Goal: Task Accomplishment & Management: Use online tool/utility

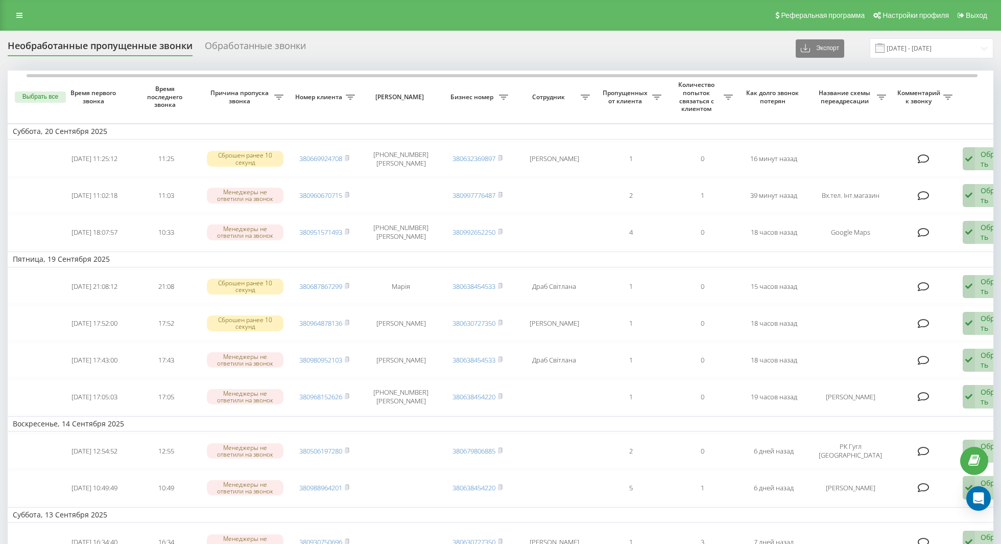
scroll to position [0, 9]
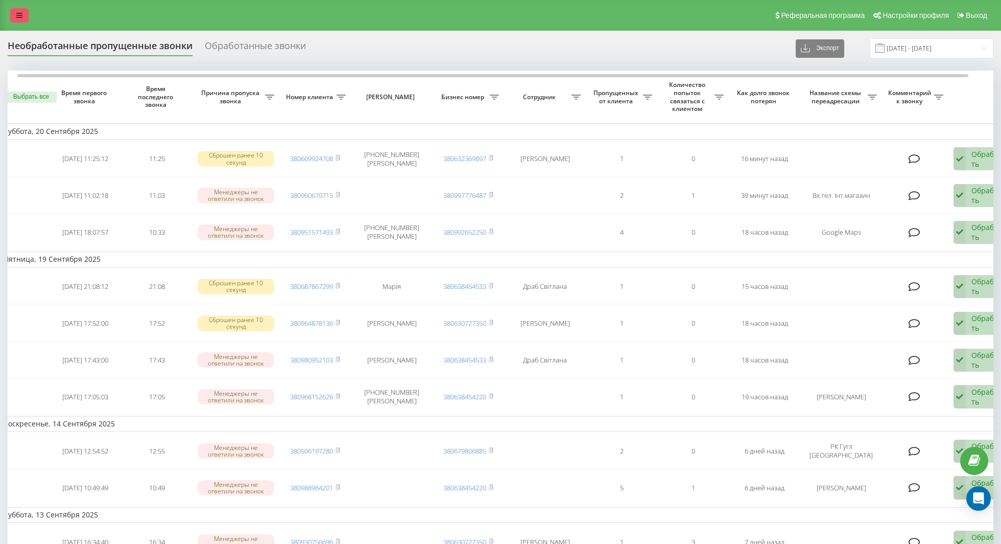
click at [22, 14] on link at bounding box center [19, 15] width 18 height 14
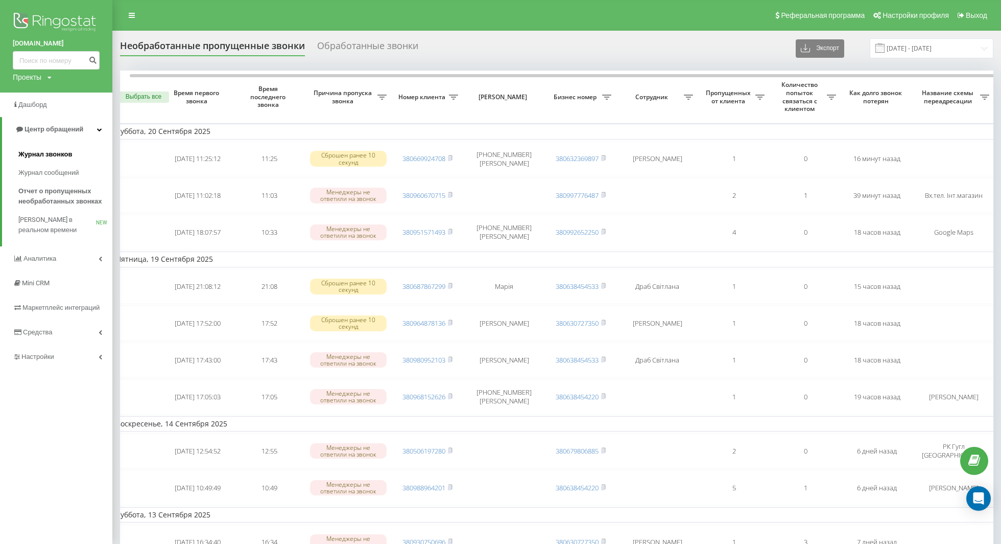
click at [48, 145] on link "Журнал звонков" at bounding box center [65, 154] width 94 height 18
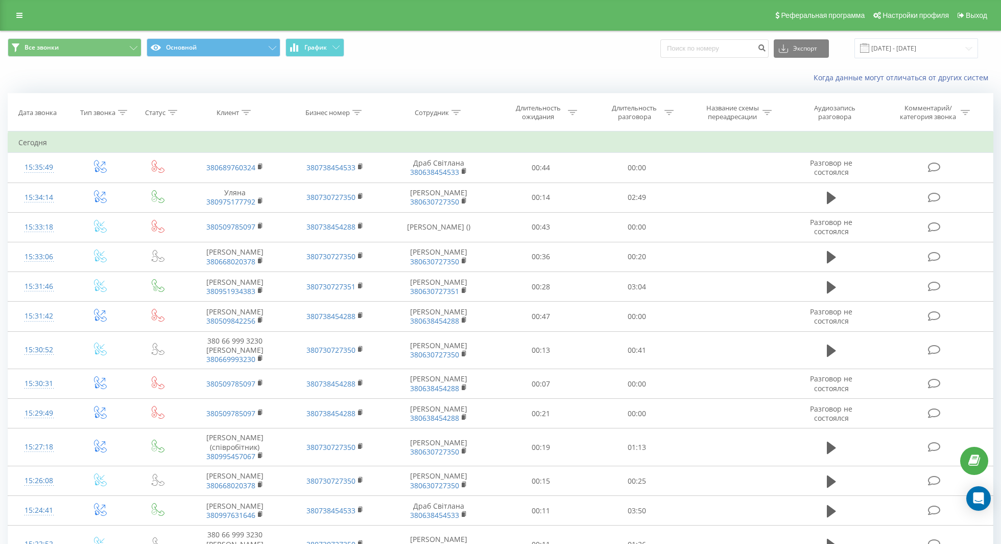
click at [448, 116] on th "Сотрудник" at bounding box center [439, 112] width 108 height 38
click at [450, 115] on div "Сотрудник" at bounding box center [438, 112] width 46 height 9
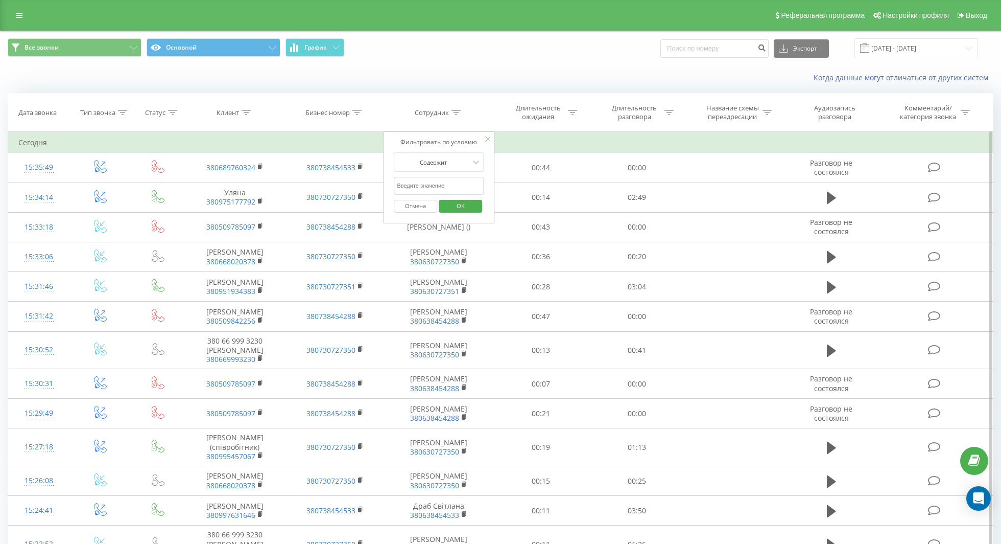
click at [445, 178] on input "text" at bounding box center [439, 186] width 90 height 18
type input "[PERSON_NAME]"
click at [465, 200] on span "OK" at bounding box center [460, 206] width 29 height 16
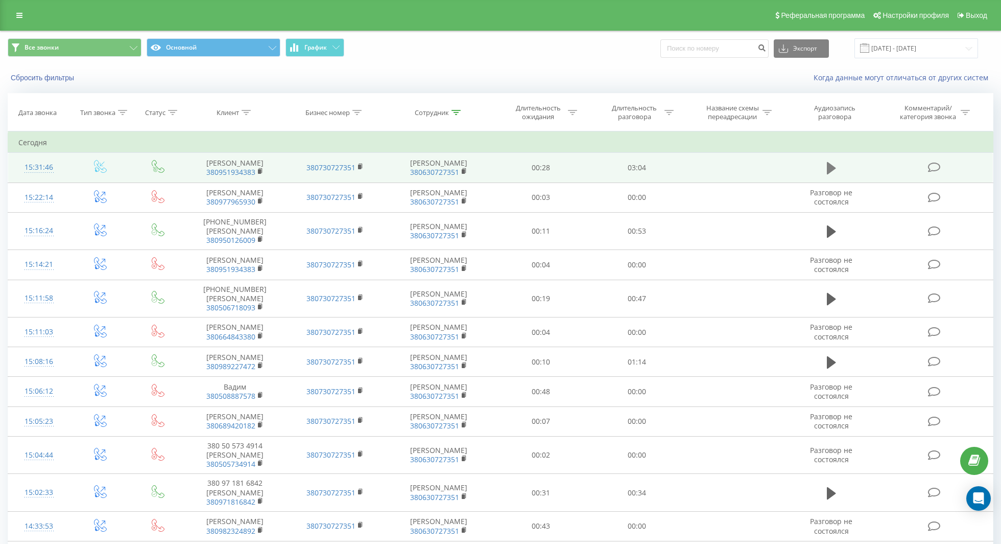
click at [824, 163] on button at bounding box center [831, 167] width 15 height 15
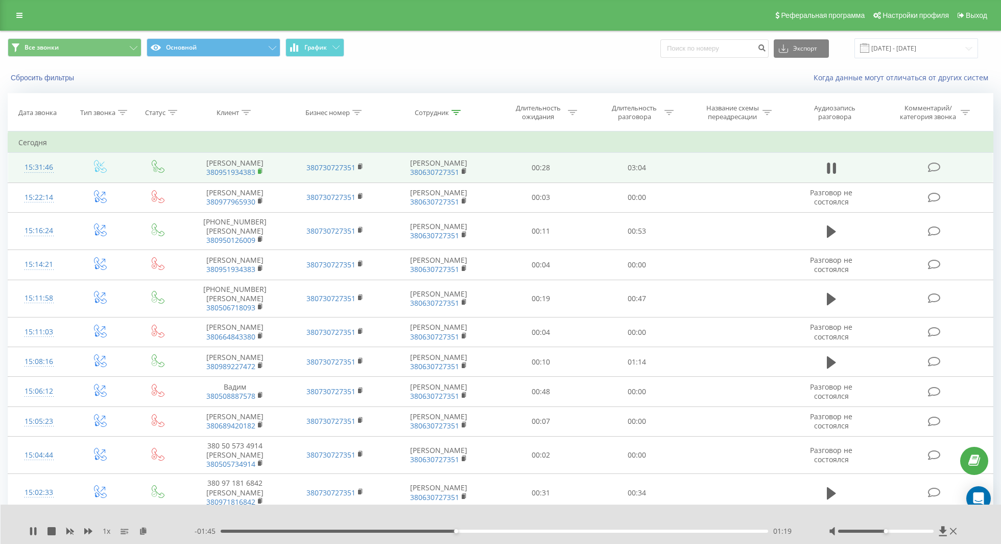
click at [258, 169] on rect at bounding box center [259, 171] width 3 height 5
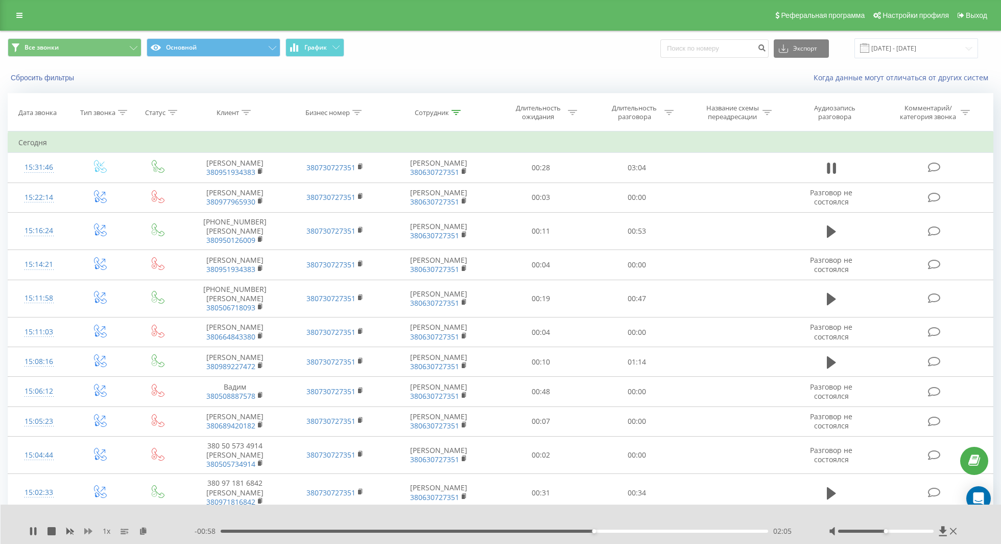
click at [90, 527] on icon at bounding box center [88, 531] width 8 height 8
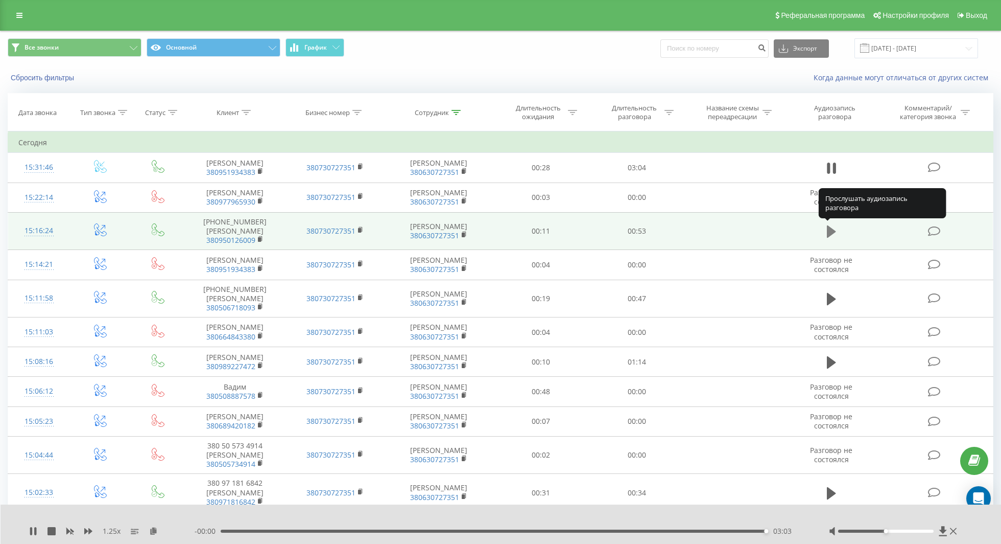
click at [832, 231] on icon at bounding box center [831, 231] width 9 height 12
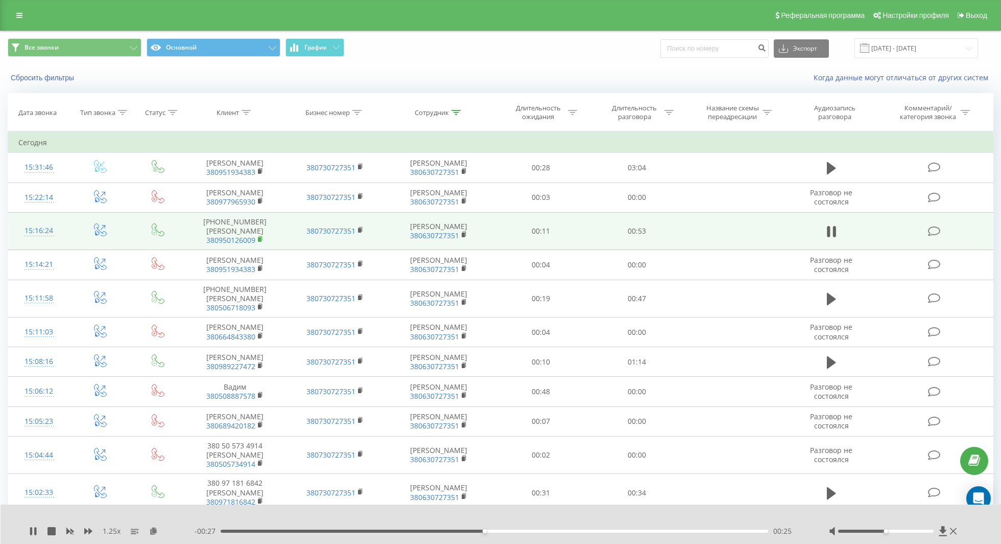
click at [258, 237] on rect at bounding box center [259, 239] width 3 height 5
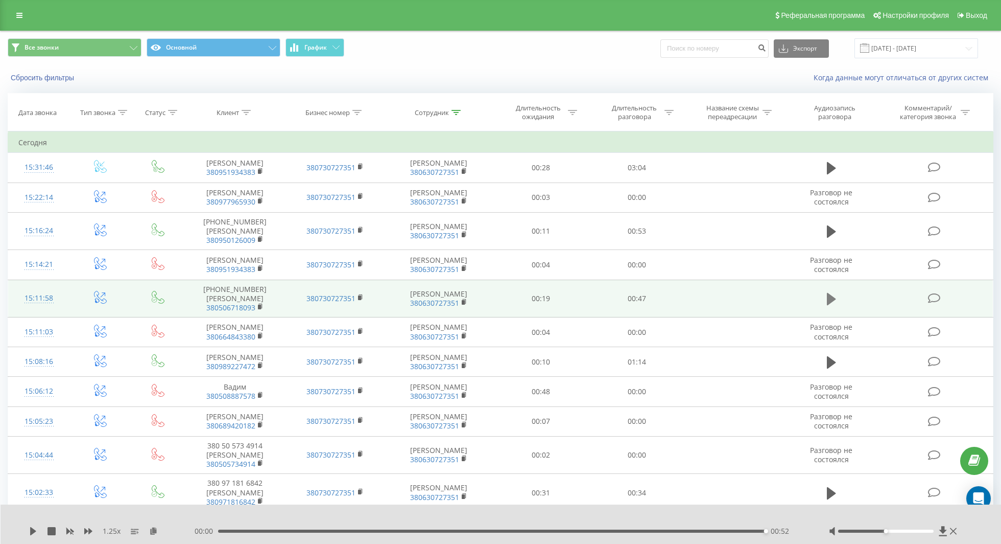
click at [831, 301] on icon at bounding box center [831, 299] width 9 height 14
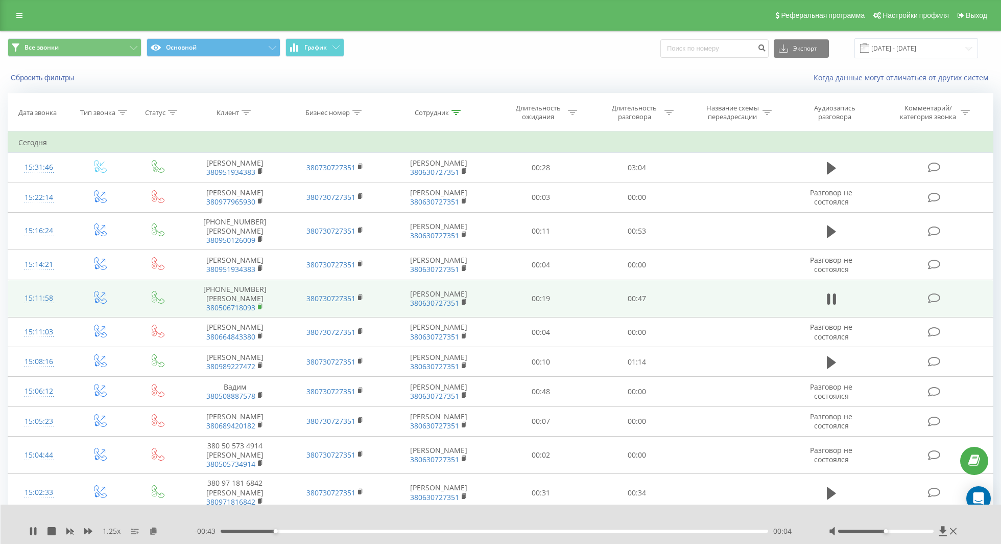
click at [262, 303] on icon at bounding box center [260, 305] width 4 height 5
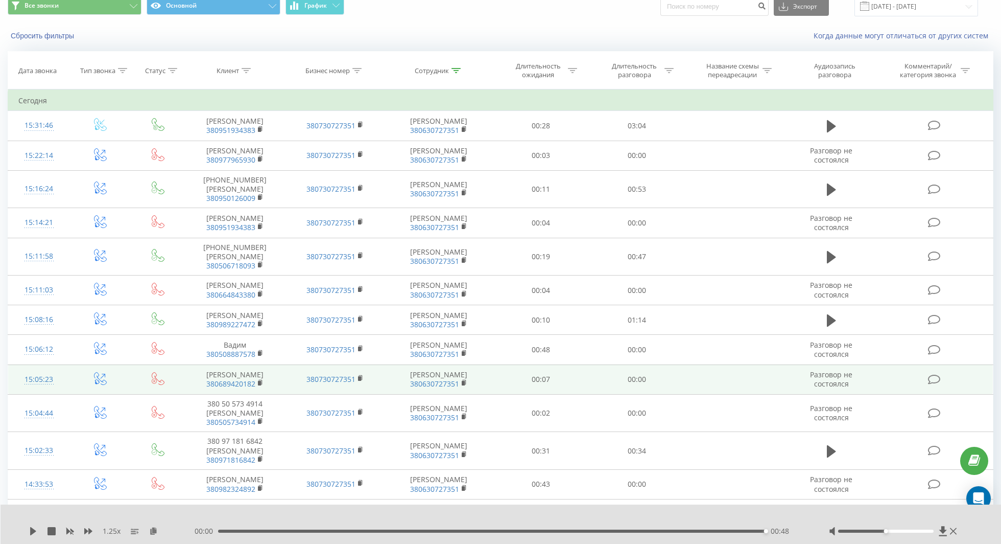
scroll to position [52, 0]
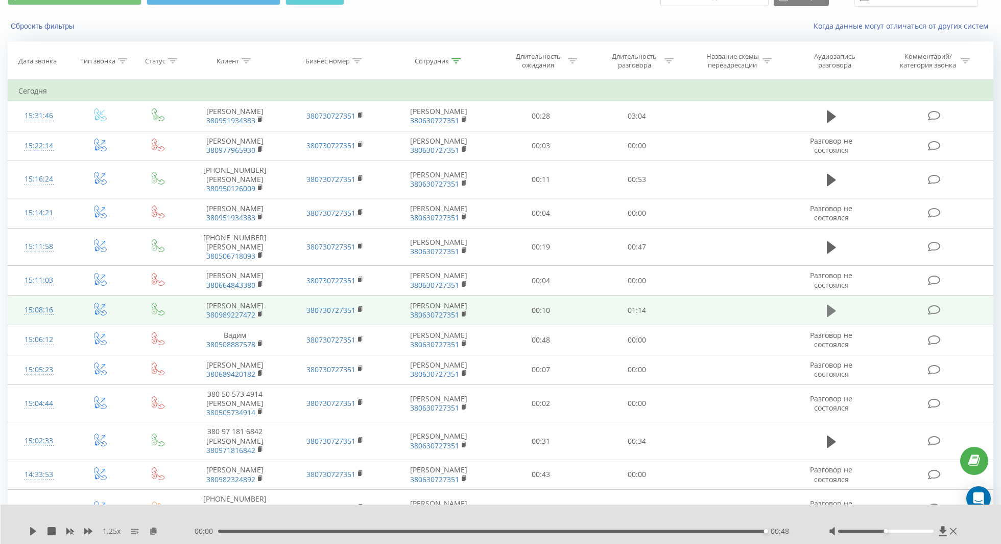
click at [834, 314] on icon at bounding box center [831, 310] width 9 height 14
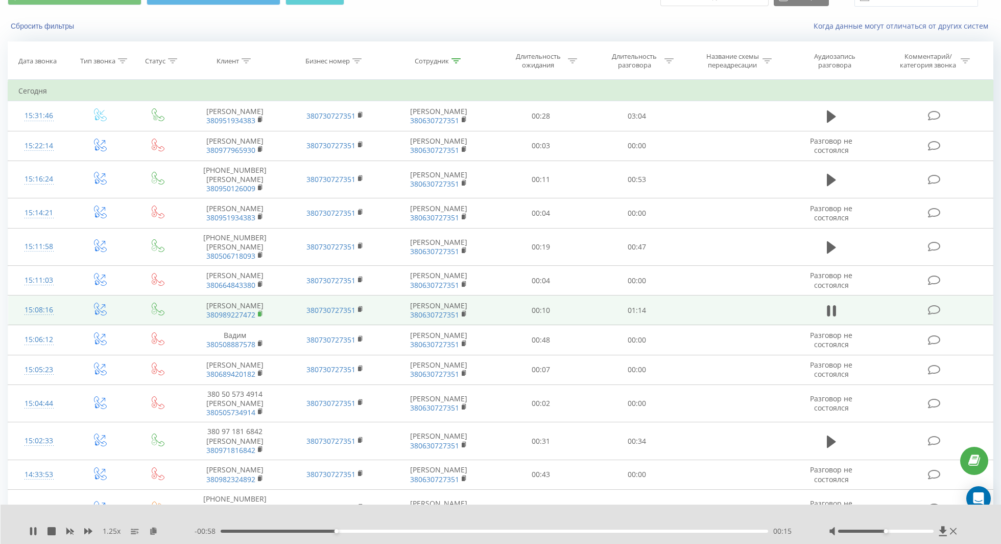
click at [262, 317] on icon at bounding box center [261, 313] width 6 height 7
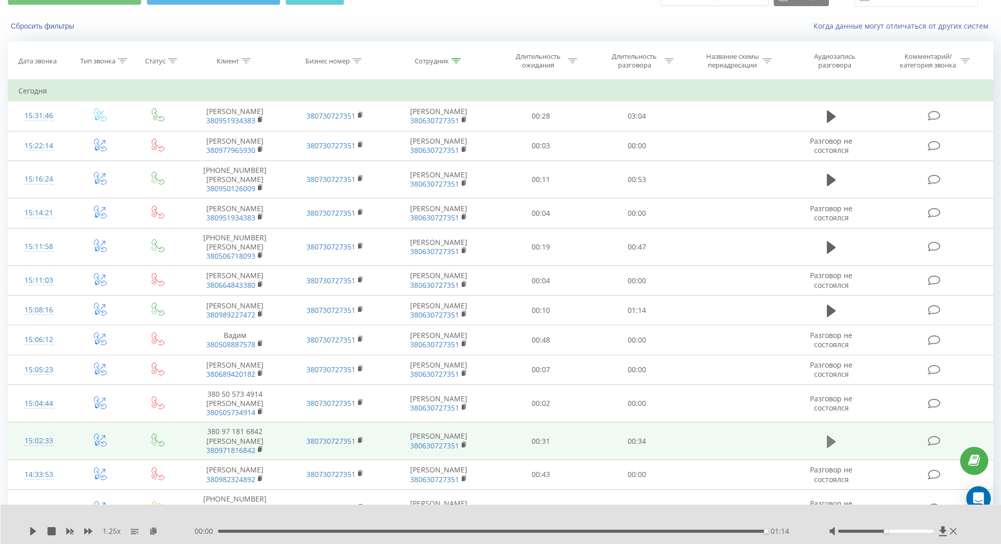
click at [829, 442] on icon at bounding box center [831, 441] width 9 height 12
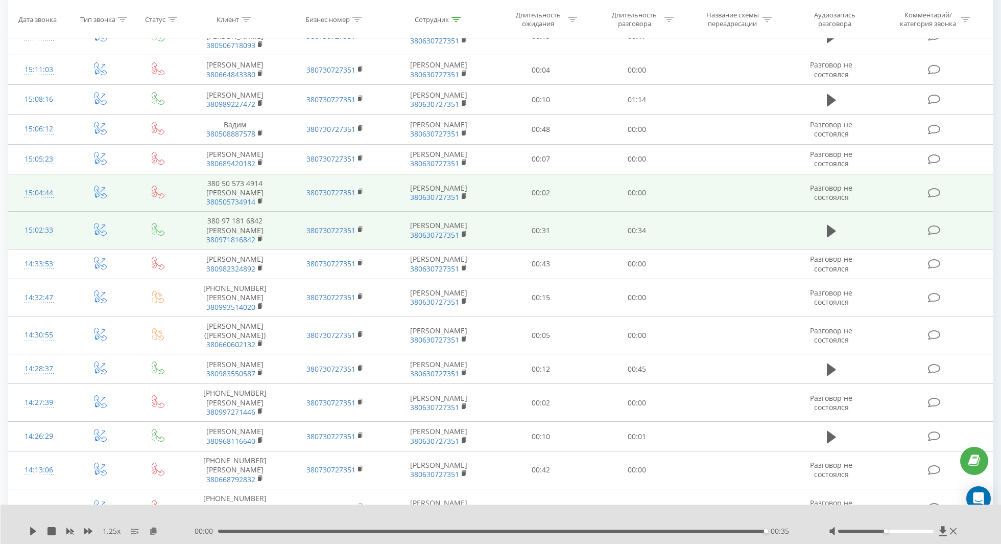
scroll to position [264, 0]
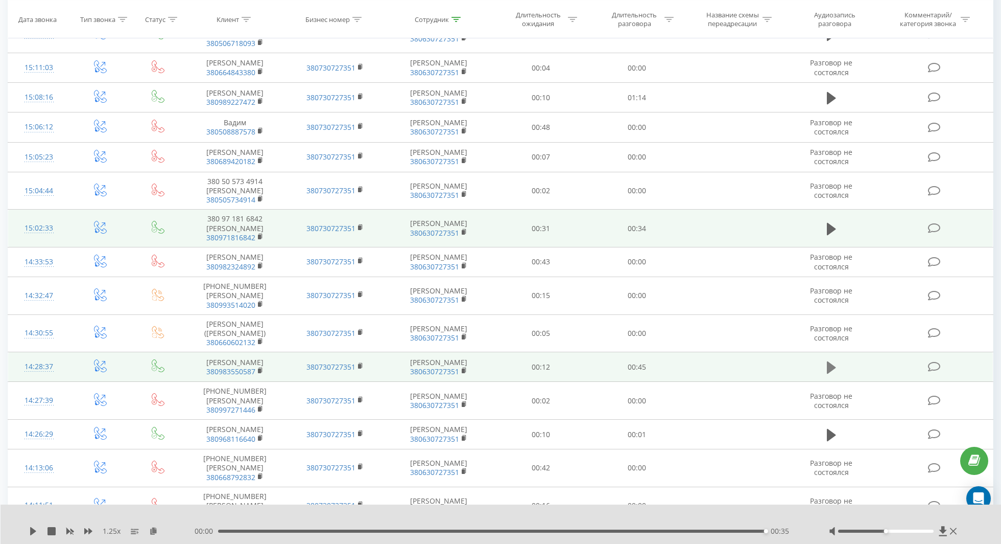
click at [826, 366] on button at bounding box center [831, 367] width 15 height 15
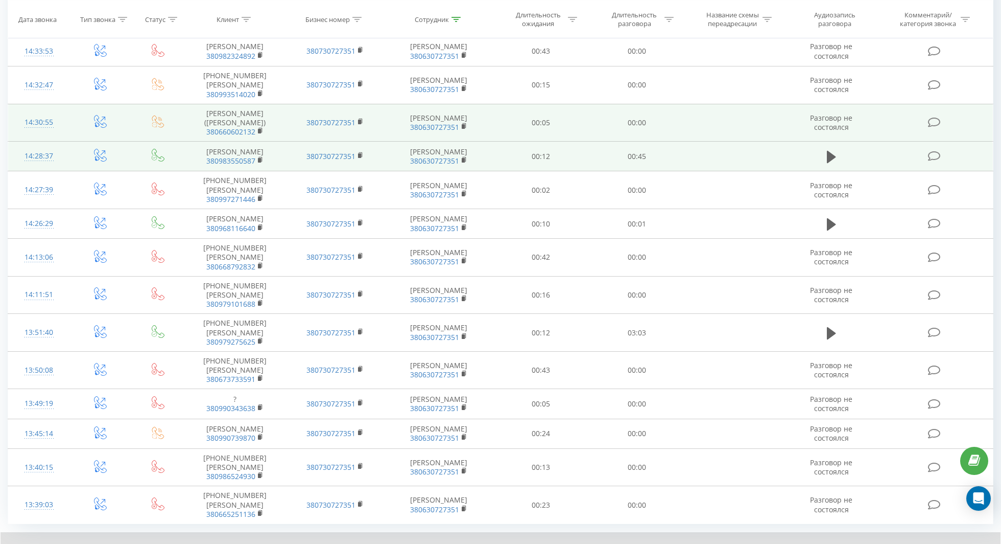
scroll to position [477, 0]
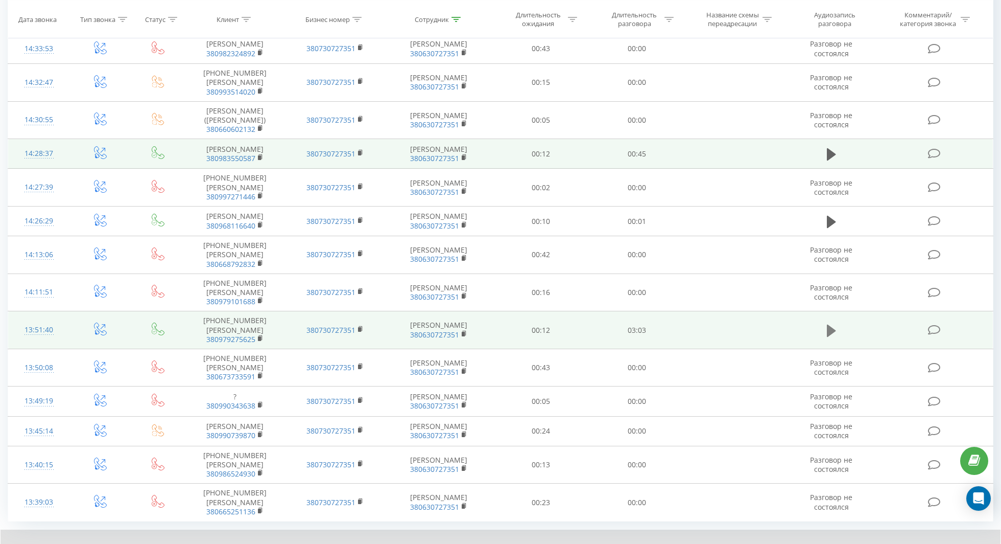
click at [827, 323] on icon at bounding box center [831, 330] width 9 height 14
click at [259, 149] on td "[PERSON_NAME] 380983550587" at bounding box center [235, 154] width 100 height 30
click at [261, 155] on rect at bounding box center [259, 157] width 3 height 5
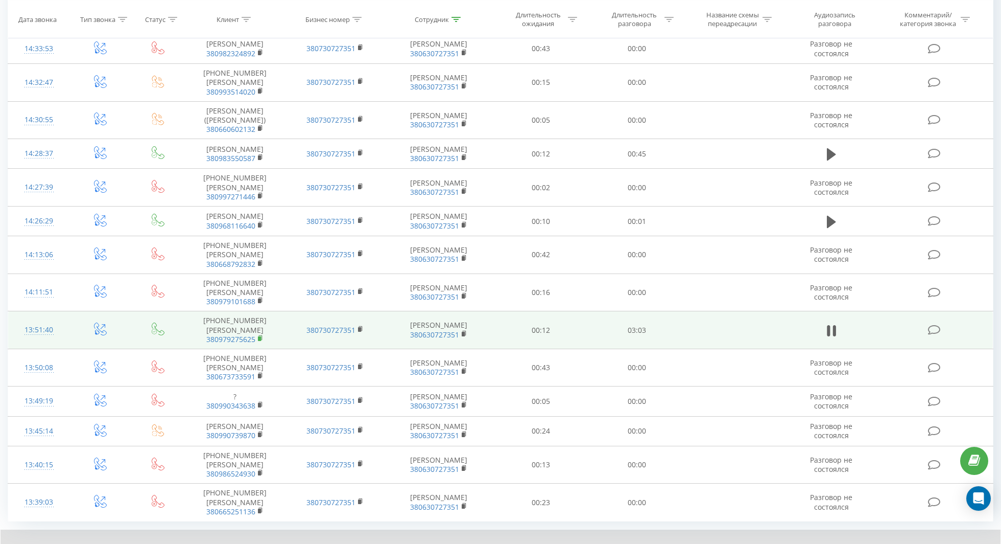
click at [261, 335] on icon at bounding box center [261, 338] width 6 height 7
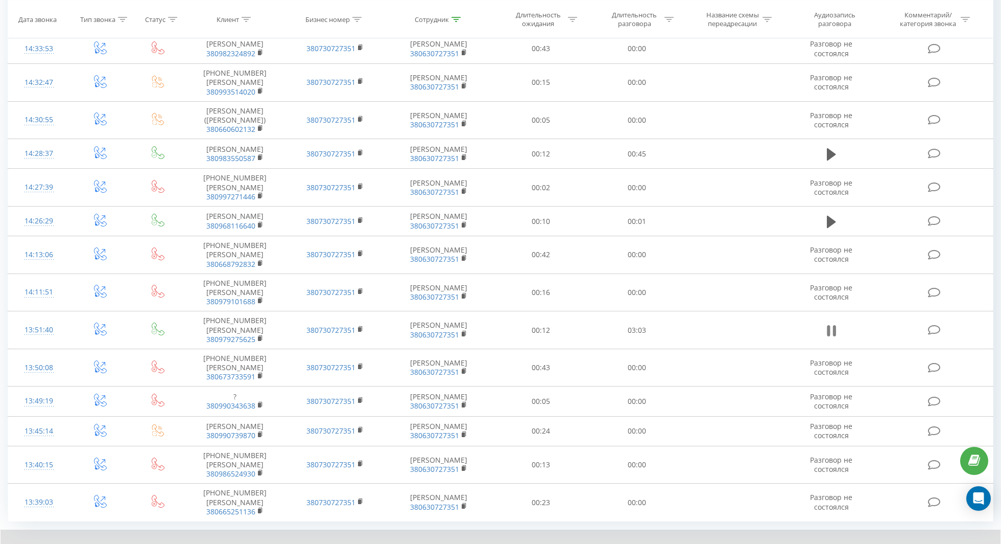
click at [830, 325] on icon at bounding box center [828, 330] width 3 height 11
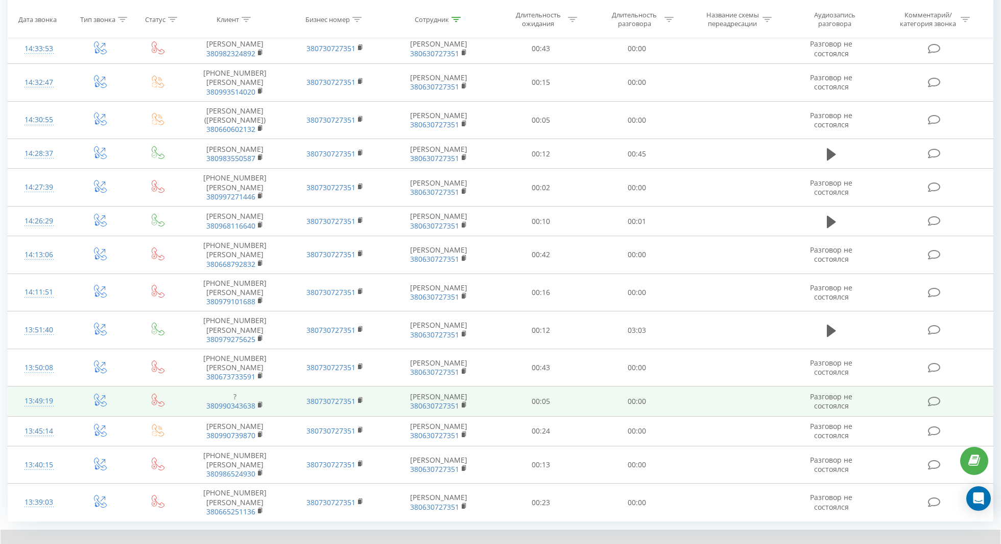
scroll to position [527, 0]
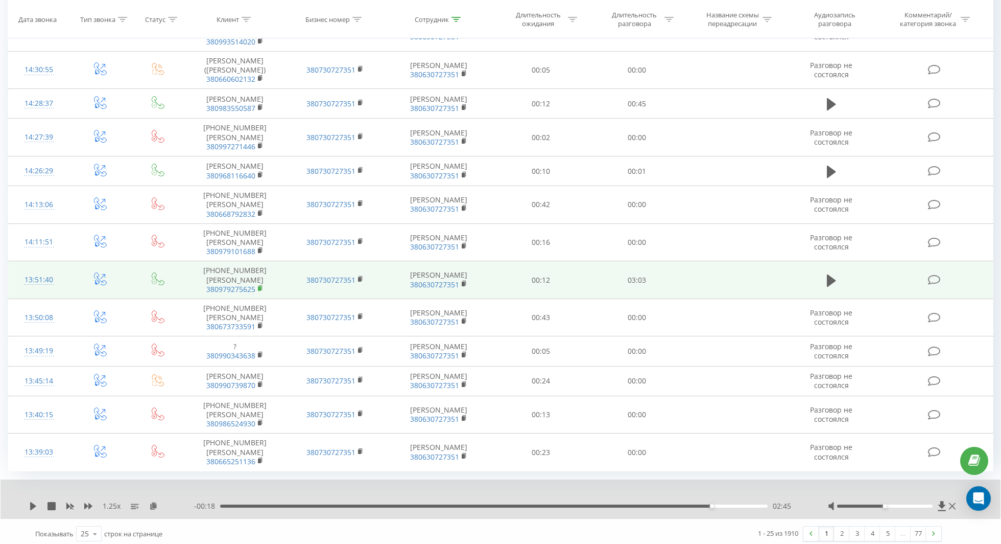
click at [262, 285] on icon at bounding box center [261, 288] width 6 height 7
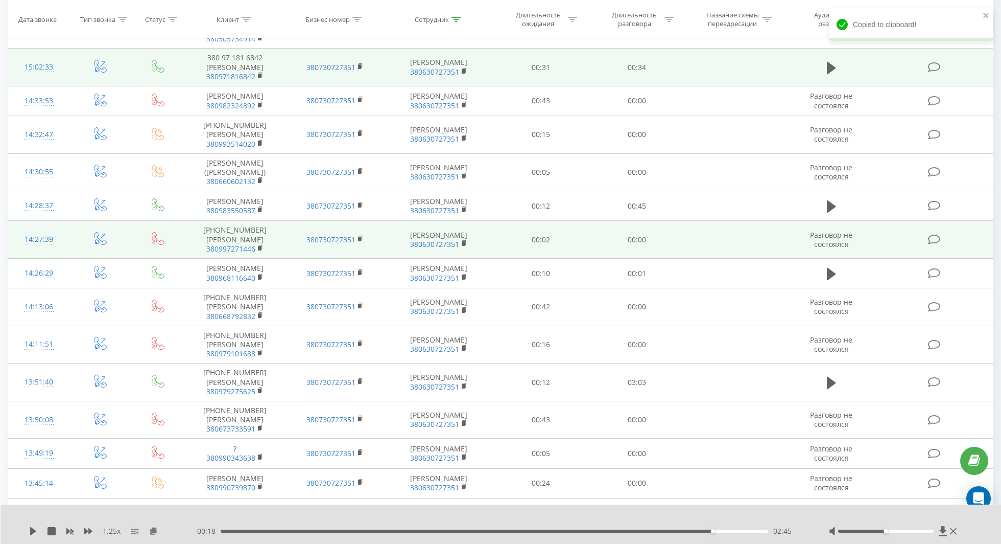
scroll to position [420, 0]
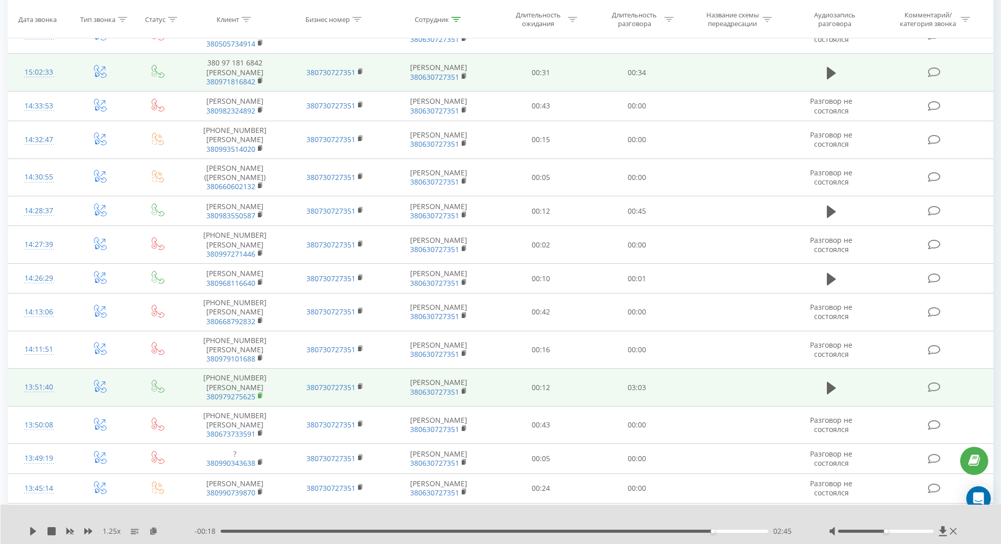
click at [260, 393] on rect at bounding box center [259, 395] width 3 height 5
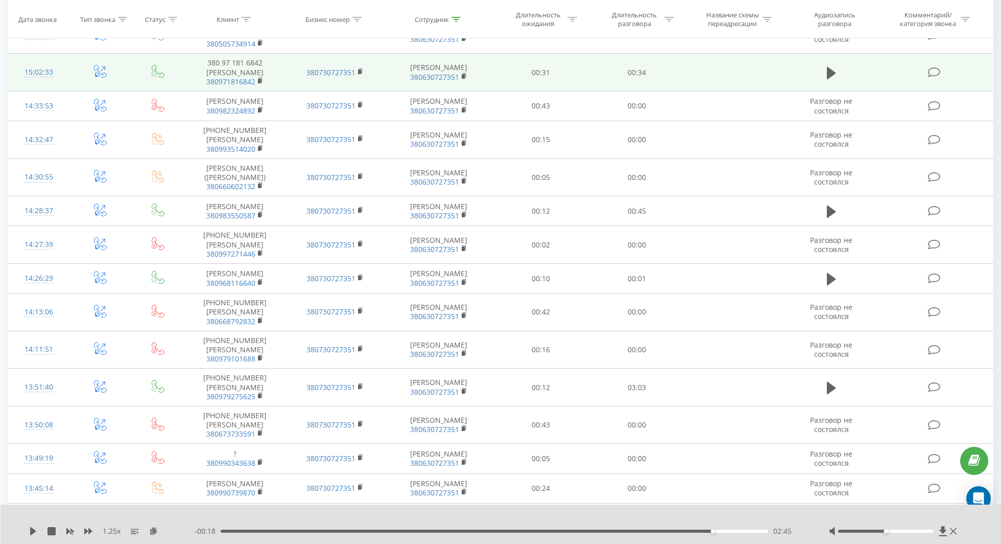
click at [813, 401] on td at bounding box center [831, 387] width 92 height 38
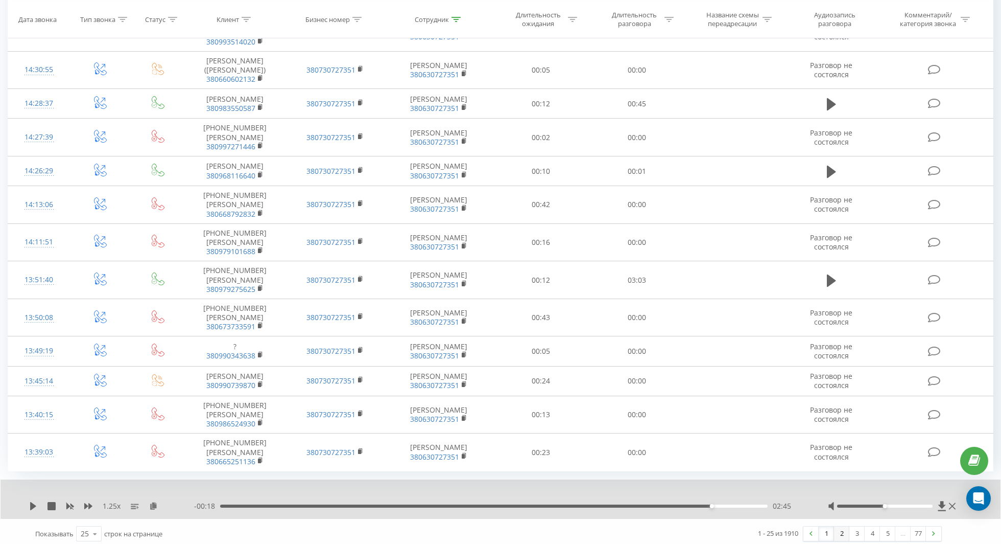
click at [844, 528] on link "2" at bounding box center [841, 533] width 15 height 14
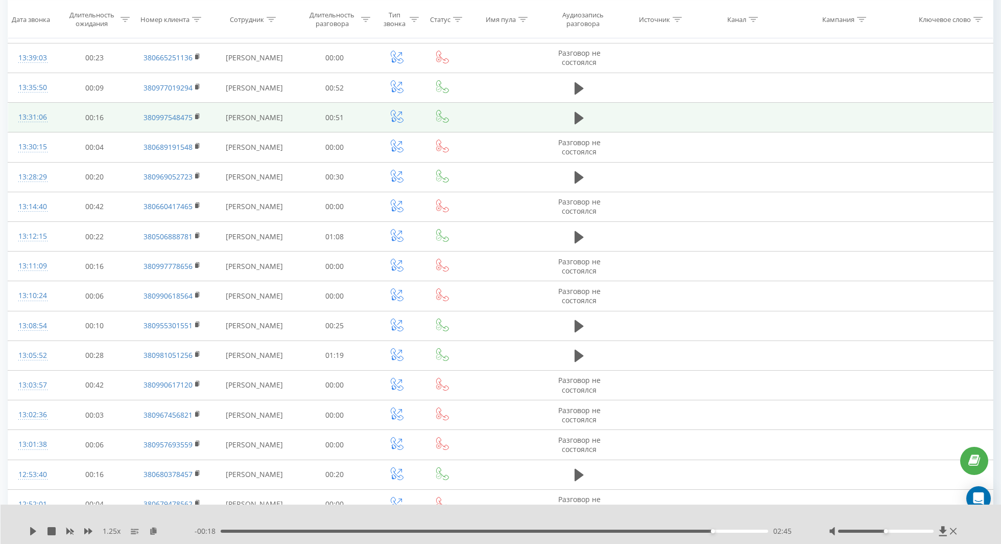
scroll to position [425, 0]
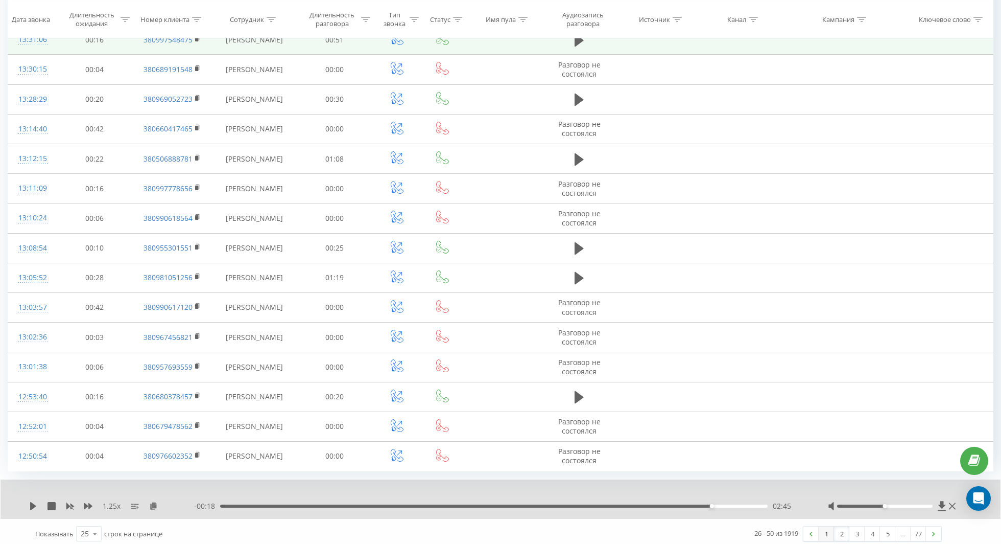
click at [821, 526] on link "1" at bounding box center [826, 533] width 15 height 14
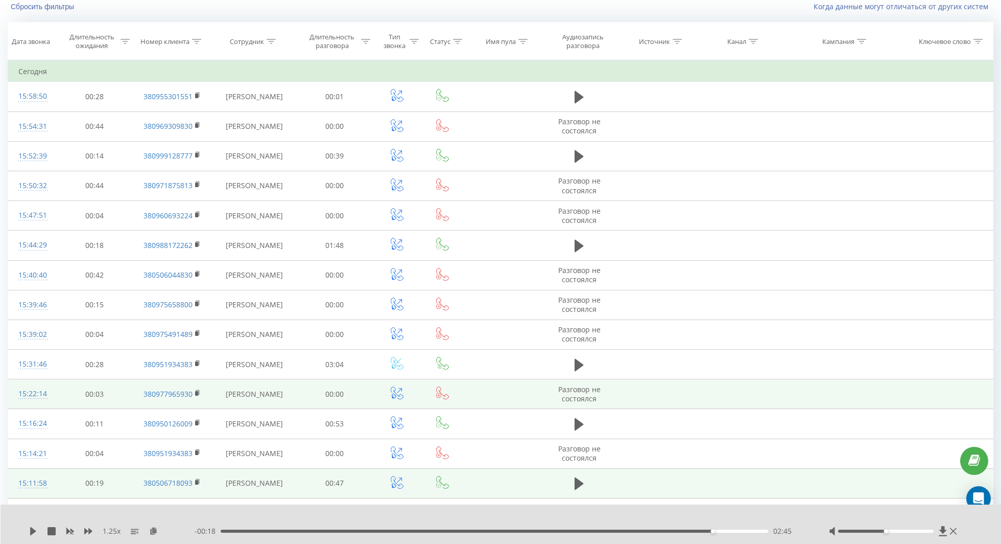
scroll to position [67, 0]
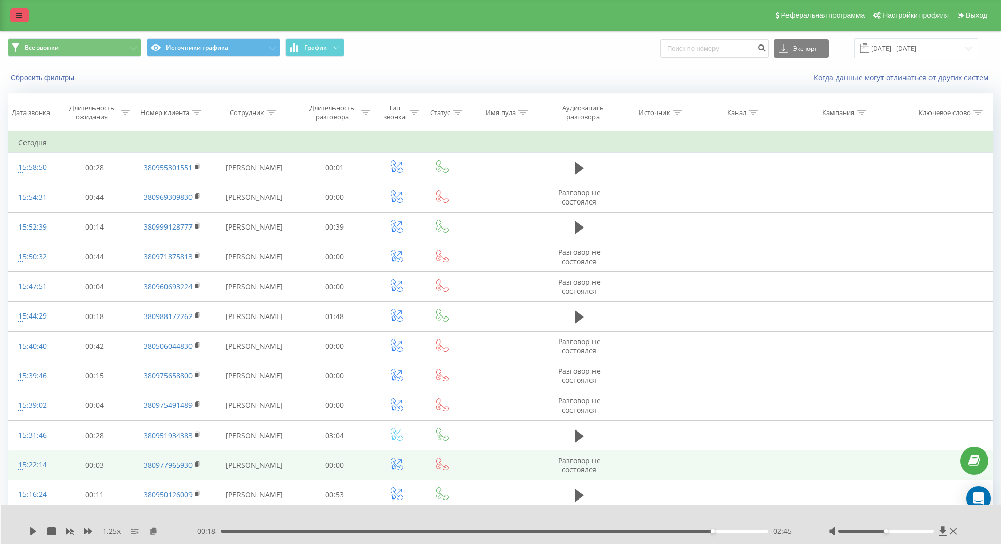
click at [17, 14] on icon at bounding box center [19, 15] width 6 height 7
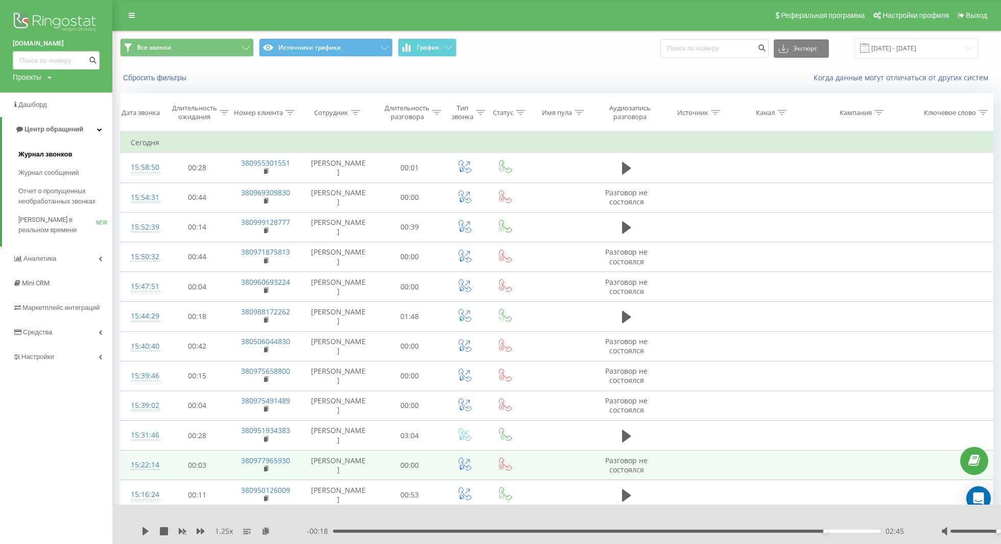
click at [58, 152] on span "Журнал звонков" at bounding box center [45, 154] width 54 height 10
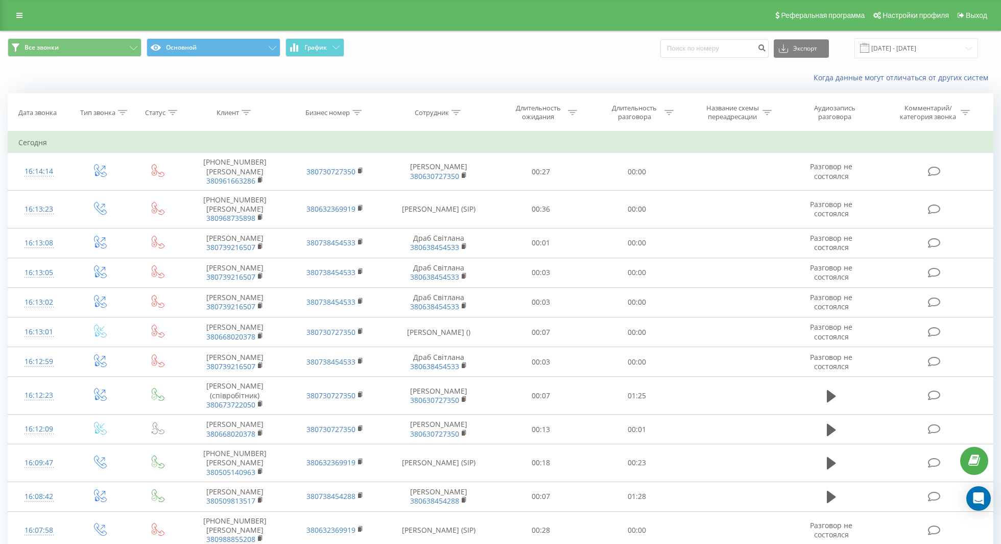
click at [458, 113] on icon at bounding box center [456, 112] width 9 height 5
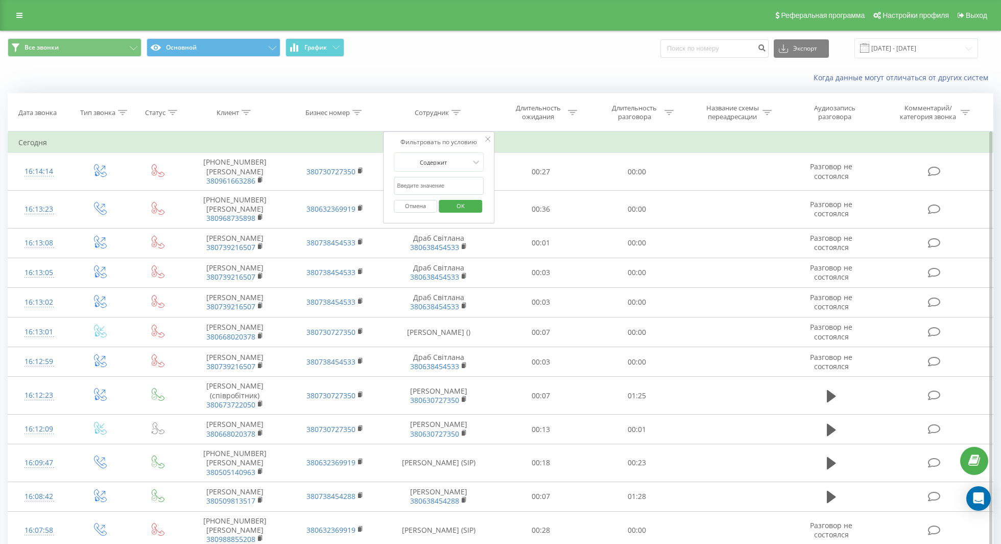
click at [439, 193] on input "text" at bounding box center [439, 186] width 90 height 18
type input "[PERSON_NAME]"
click at [461, 207] on span "OK" at bounding box center [460, 206] width 29 height 16
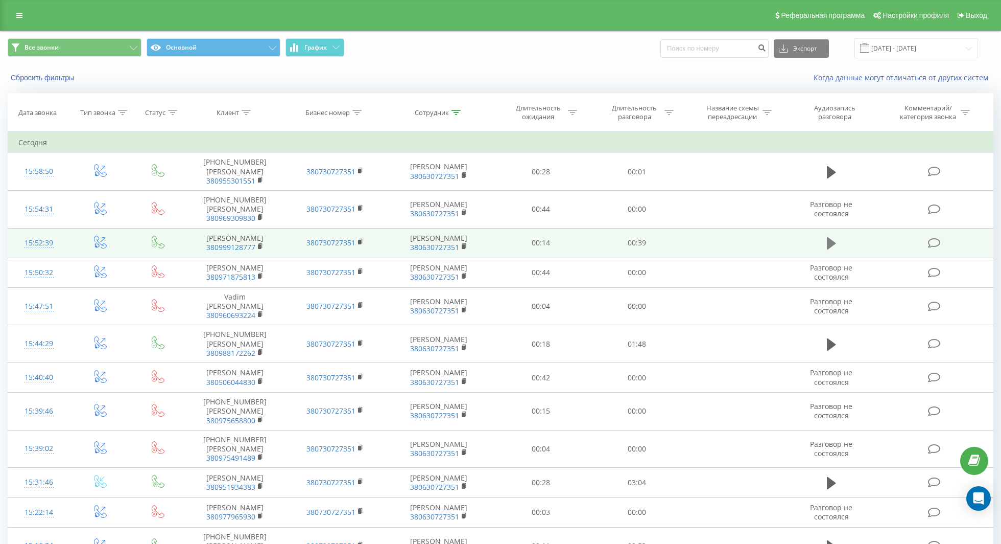
click at [829, 249] on icon at bounding box center [831, 243] width 9 height 12
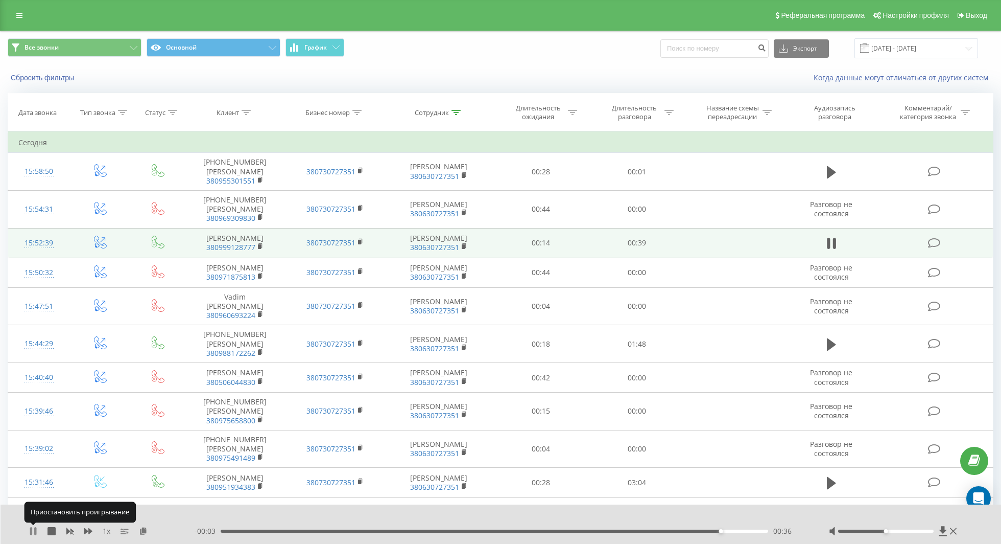
click at [33, 530] on icon at bounding box center [33, 531] width 8 height 8
click at [21, 524] on div "1 x - 00:03 00:36 00:36" at bounding box center [501, 523] width 1001 height 39
click at [35, 524] on div "1 x - 00:03 00:36 00:36" at bounding box center [501, 523] width 1001 height 39
click at [30, 529] on icon at bounding box center [33, 531] width 8 height 8
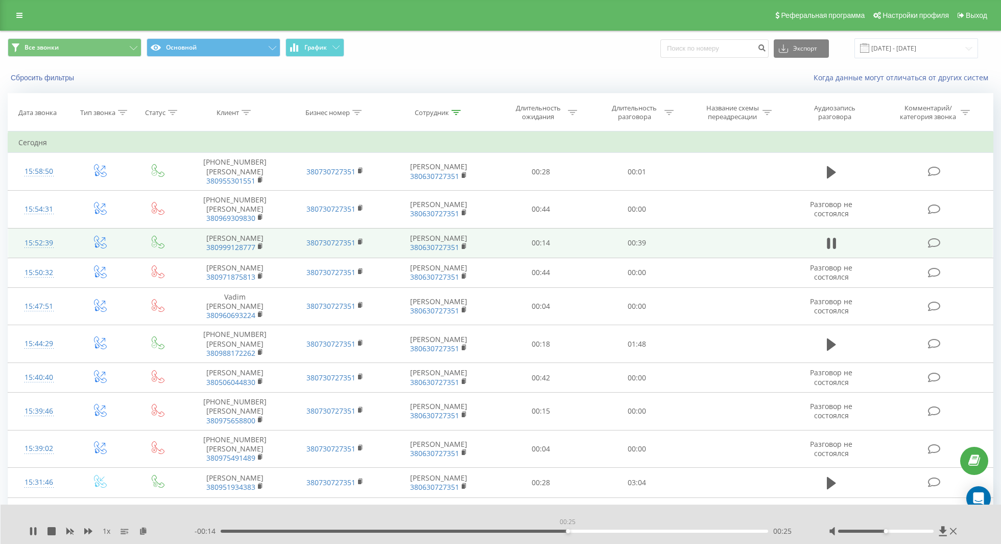
click at [568, 531] on div "00:25" at bounding box center [495, 530] width 548 height 3
click at [826, 251] on button at bounding box center [831, 243] width 15 height 15
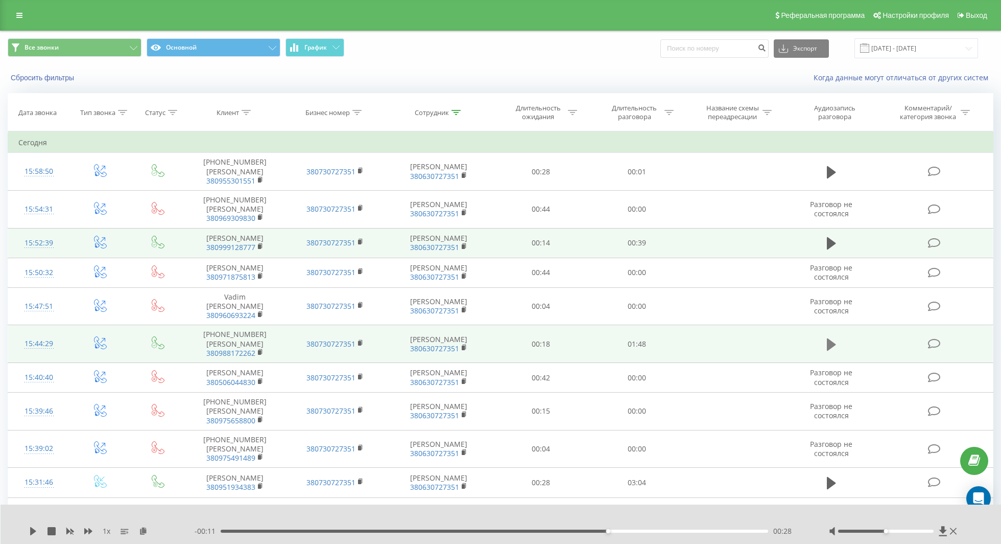
click at [832, 339] on icon at bounding box center [831, 344] width 9 height 14
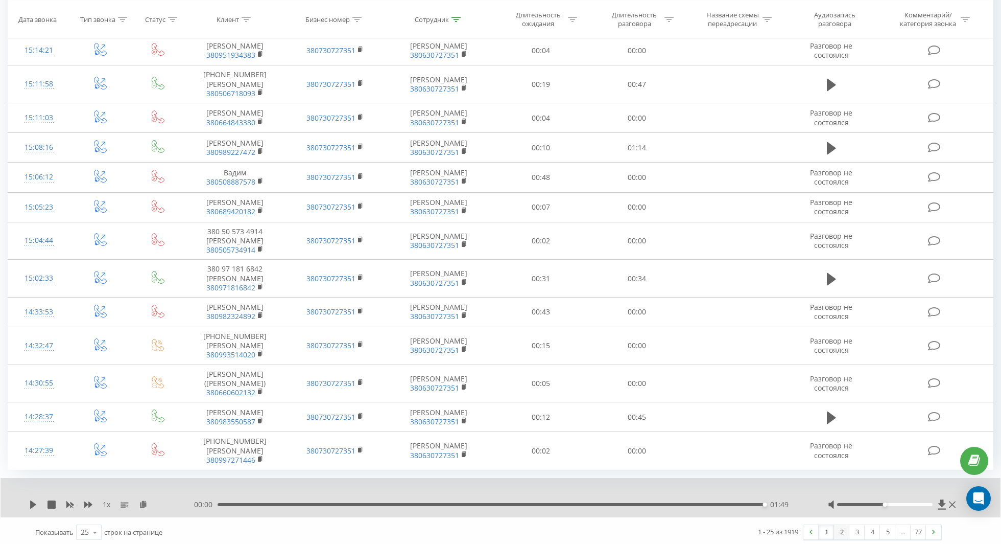
click at [840, 525] on link "2" at bounding box center [841, 532] width 15 height 14
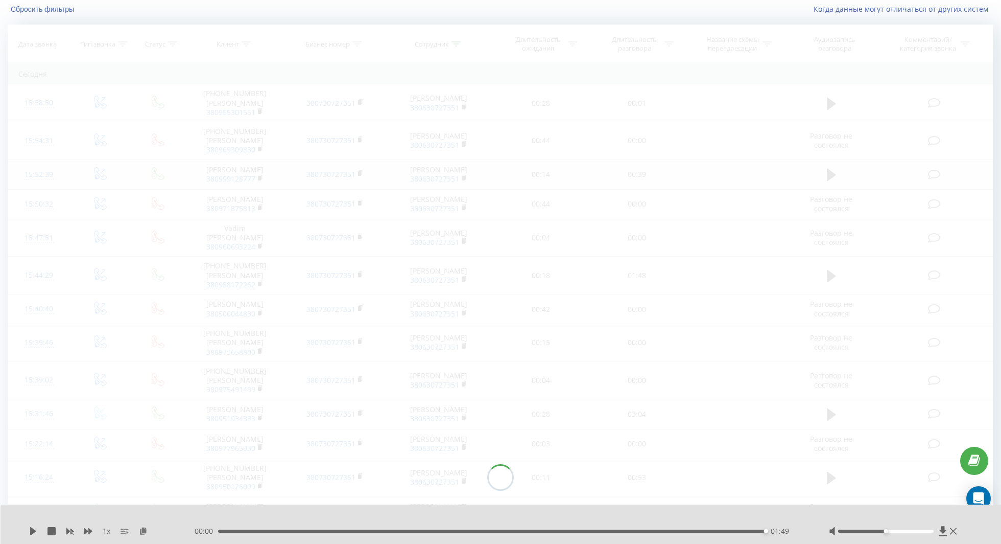
scroll to position [67, 0]
